Goal: Find specific page/section: Find specific page/section

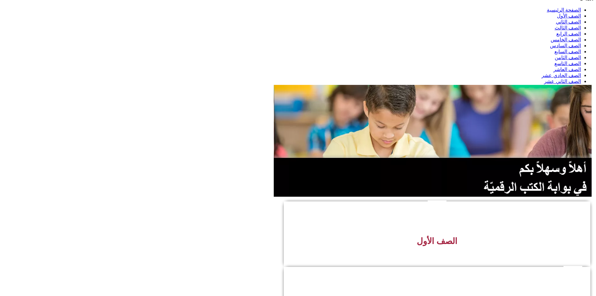
scroll to position [31, 0]
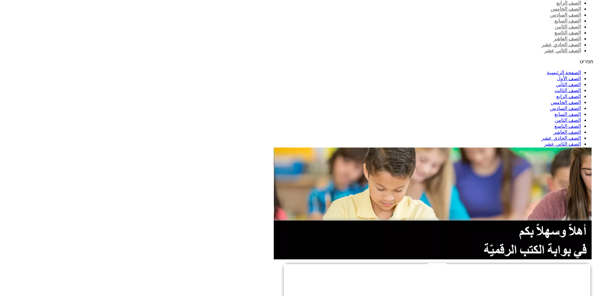
drag, startPoint x: 460, startPoint y: 58, endPoint x: 16, endPoint y: 45, distance: 443.5
click at [32, 147] on section at bounding box center [298, 203] width 591 height 113
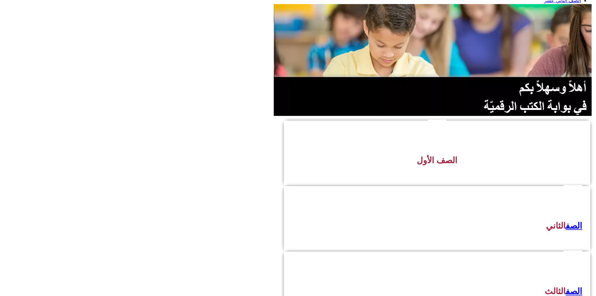
scroll to position [188, 0]
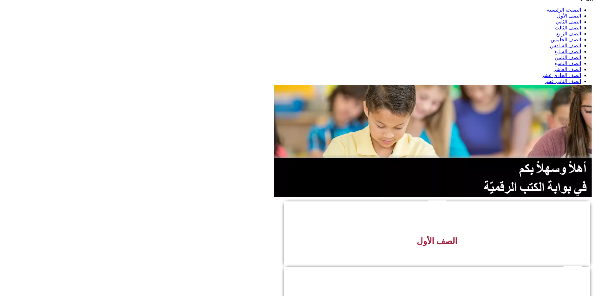
scroll to position [0, 0]
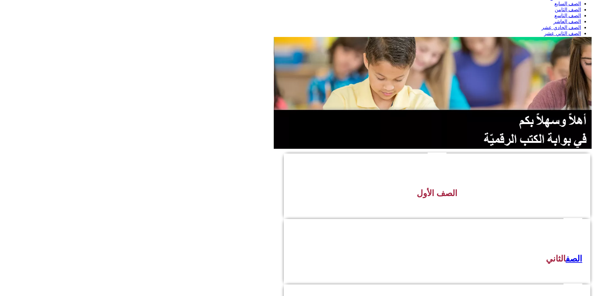
scroll to position [219, 0]
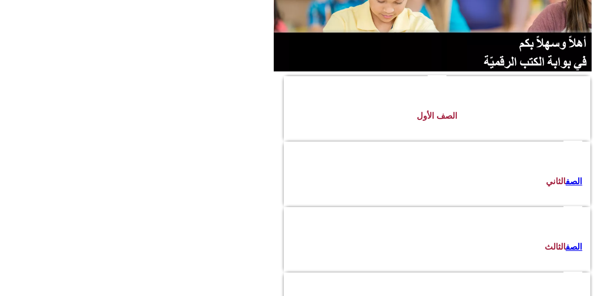
drag, startPoint x: 437, startPoint y: 91, endPoint x: 431, endPoint y: 94, distance: 6.9
